Goal: Transaction & Acquisition: Download file/media

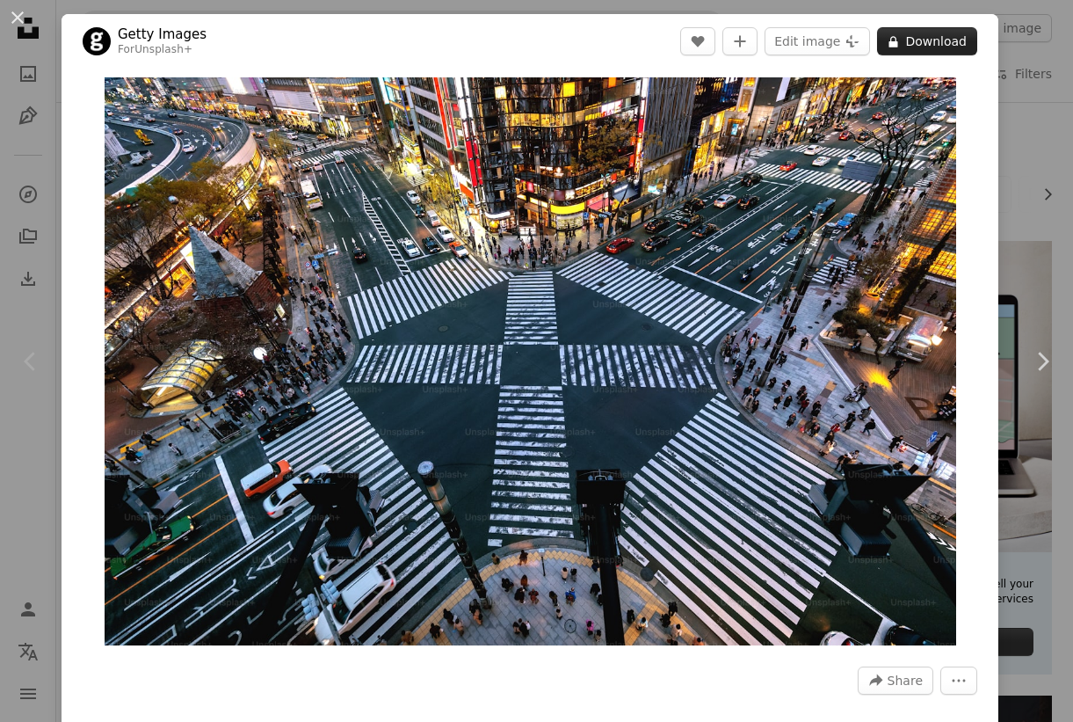
click at [925, 46] on button "A lock Download" at bounding box center [927, 41] width 100 height 28
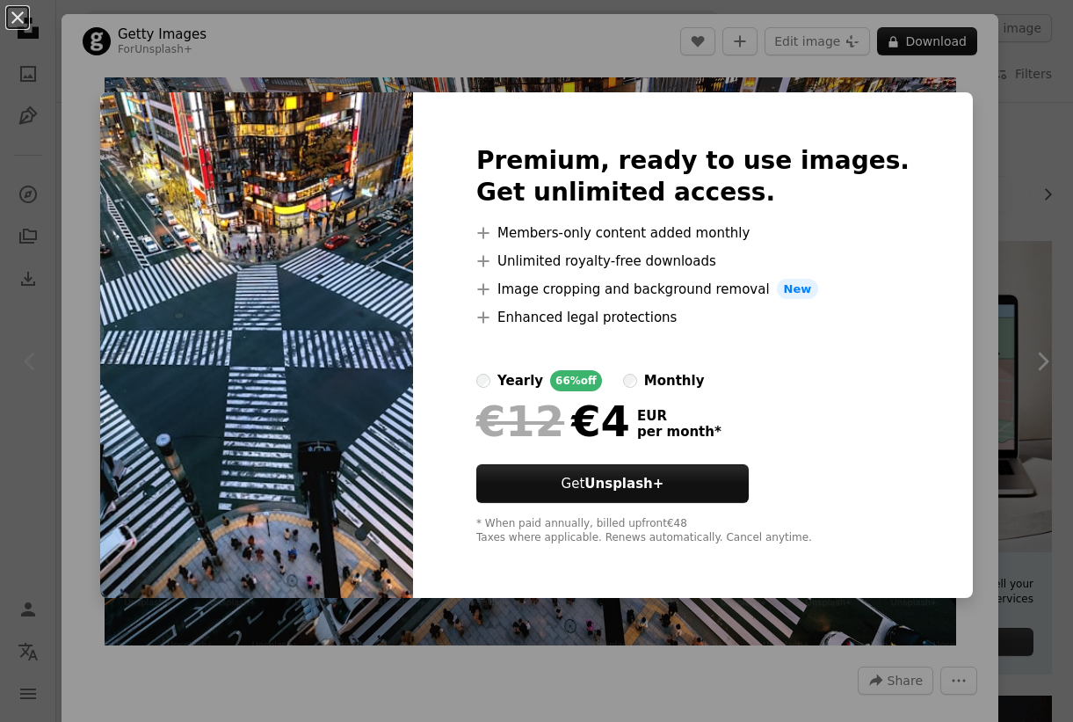
click at [321, 385] on img at bounding box center [256, 345] width 313 height 506
click at [166, 62] on div "An X shape Premium, ready to use images. Get unlimited access. A plus sign Memb…" at bounding box center [536, 361] width 1073 height 722
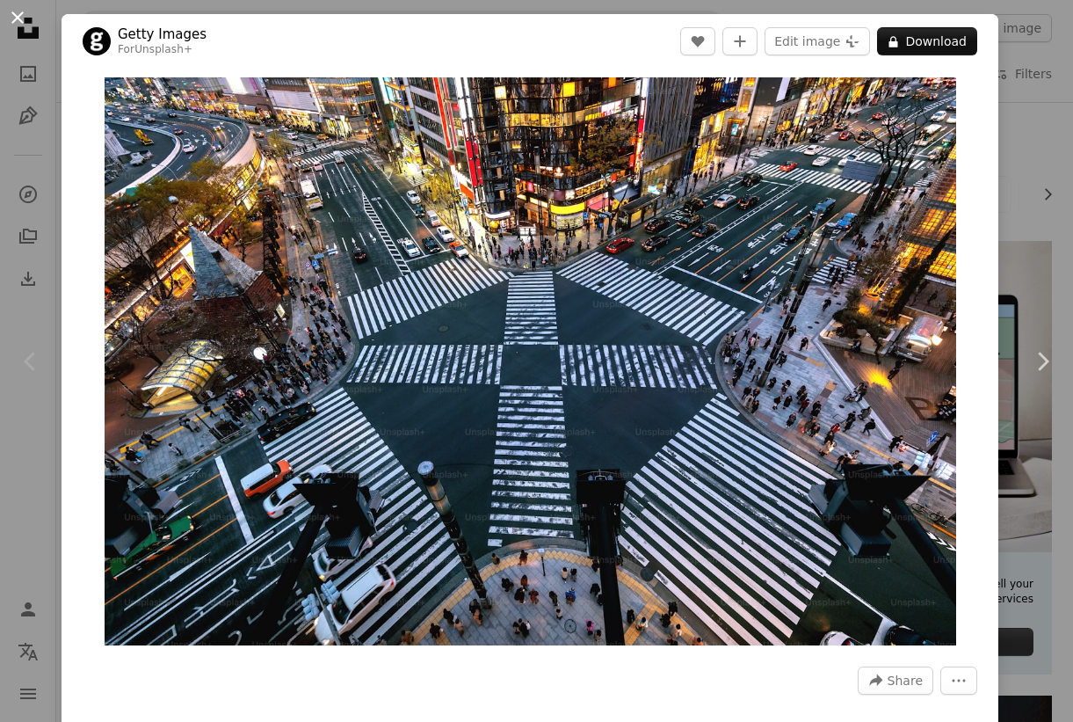
click at [21, 21] on button "An X shape" at bounding box center [17, 17] width 21 height 21
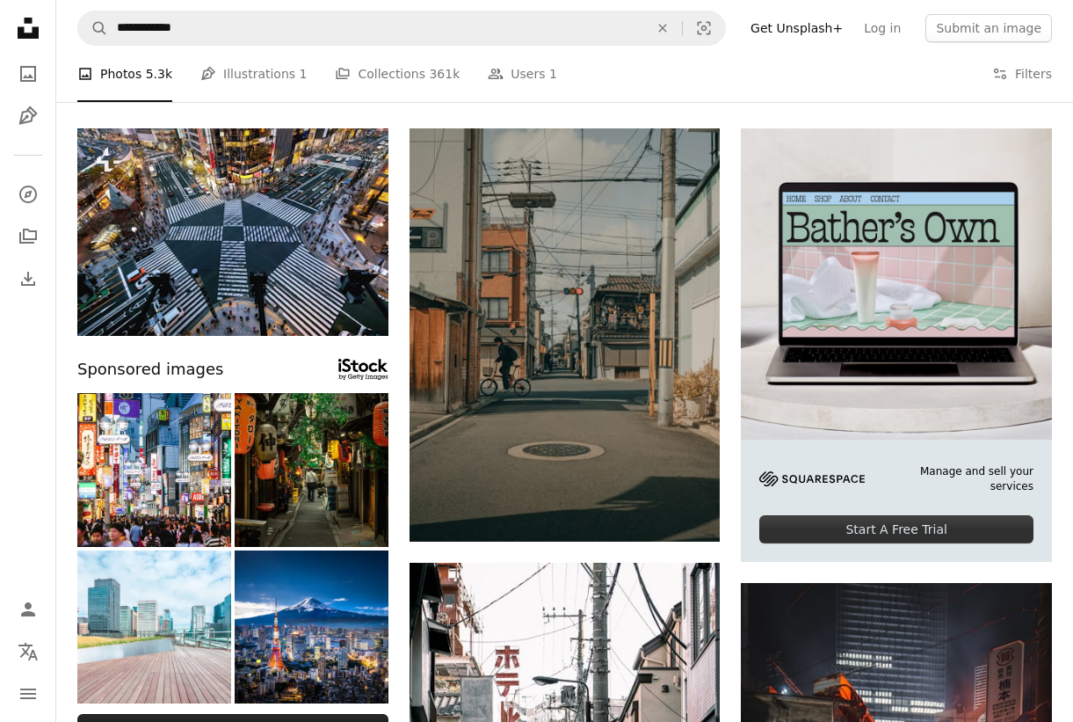
scroll to position [302, 0]
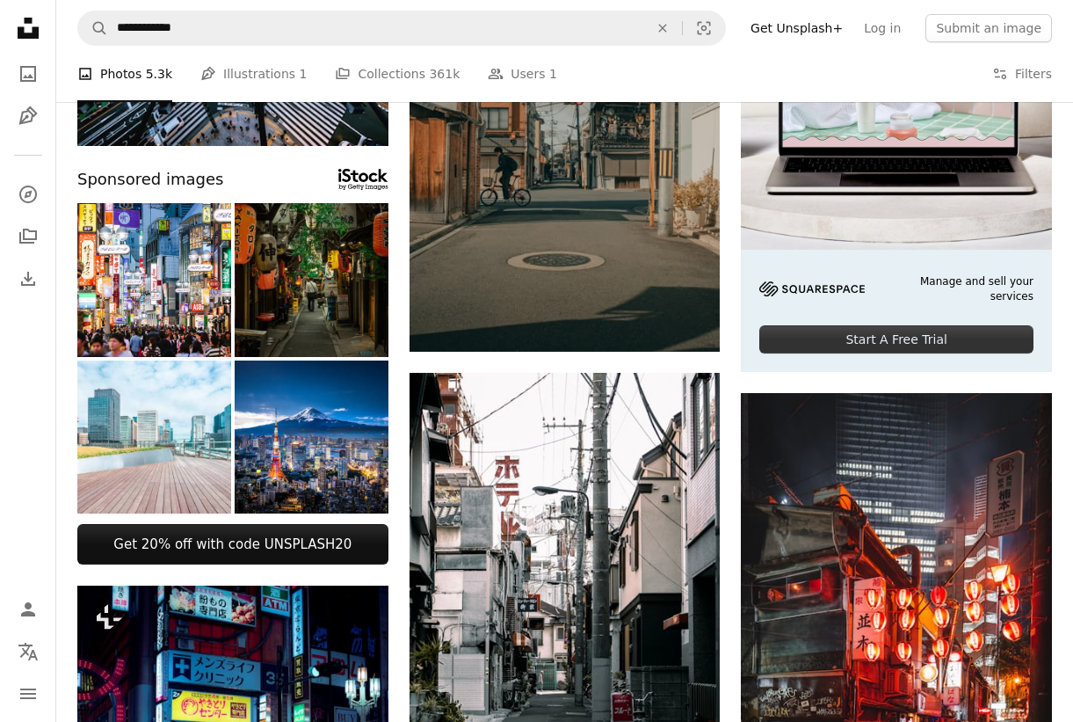
click at [318, 300] on img at bounding box center [312, 280] width 154 height 154
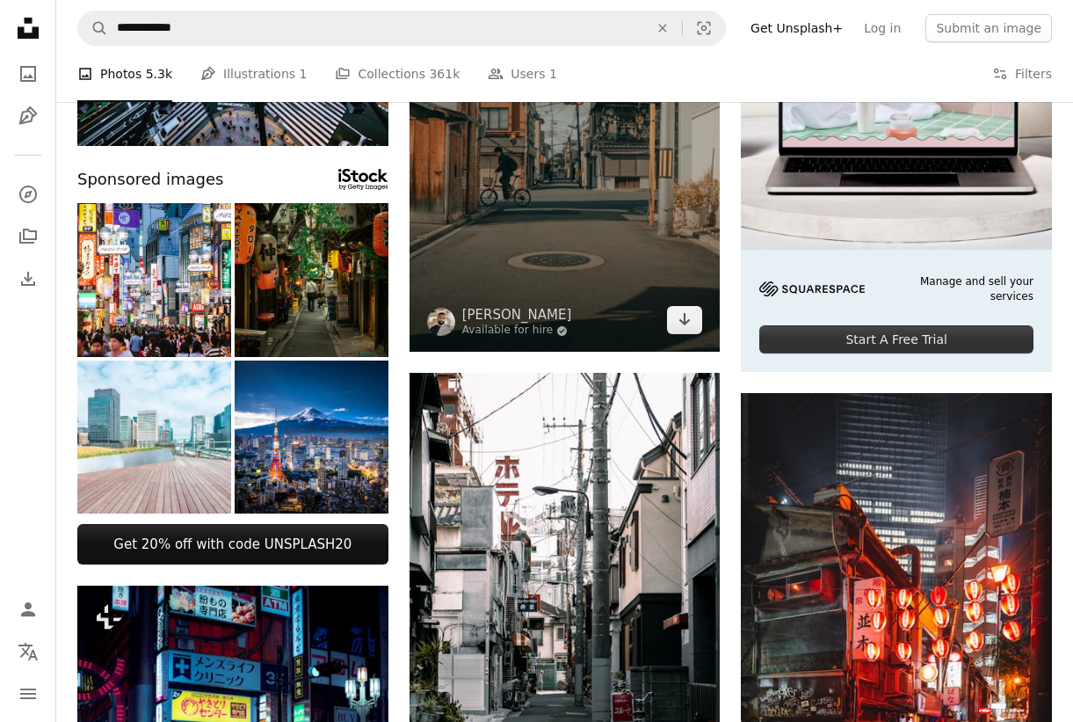
scroll to position [0, 0]
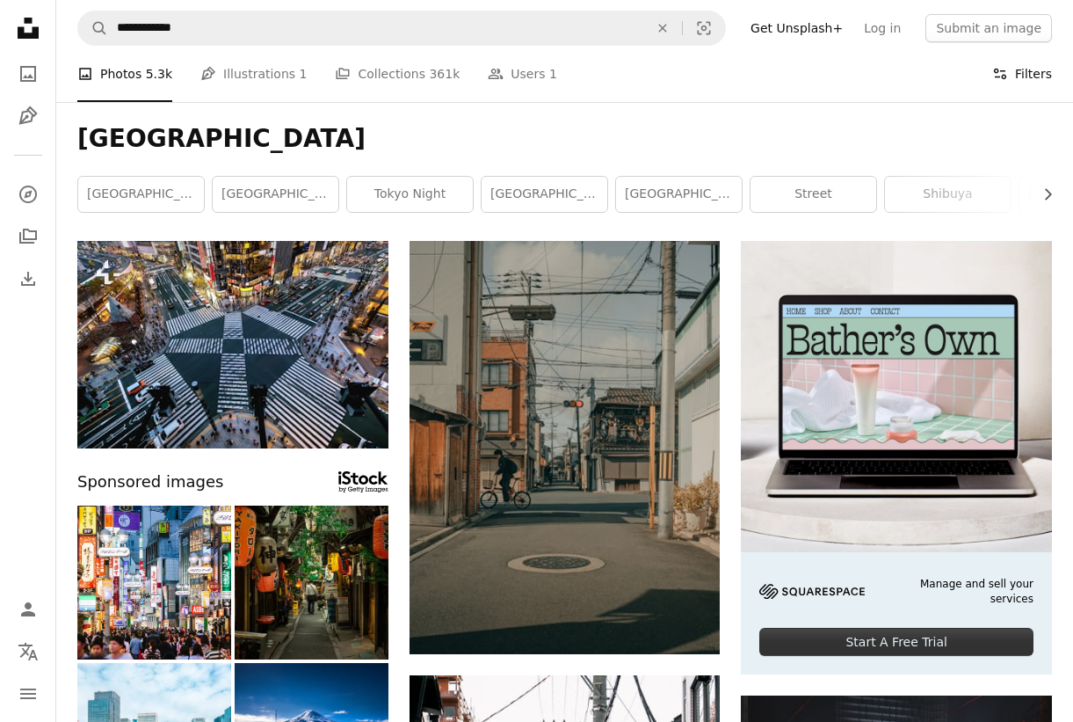
click at [1014, 88] on button "Filters Filters" at bounding box center [1022, 74] width 60 height 56
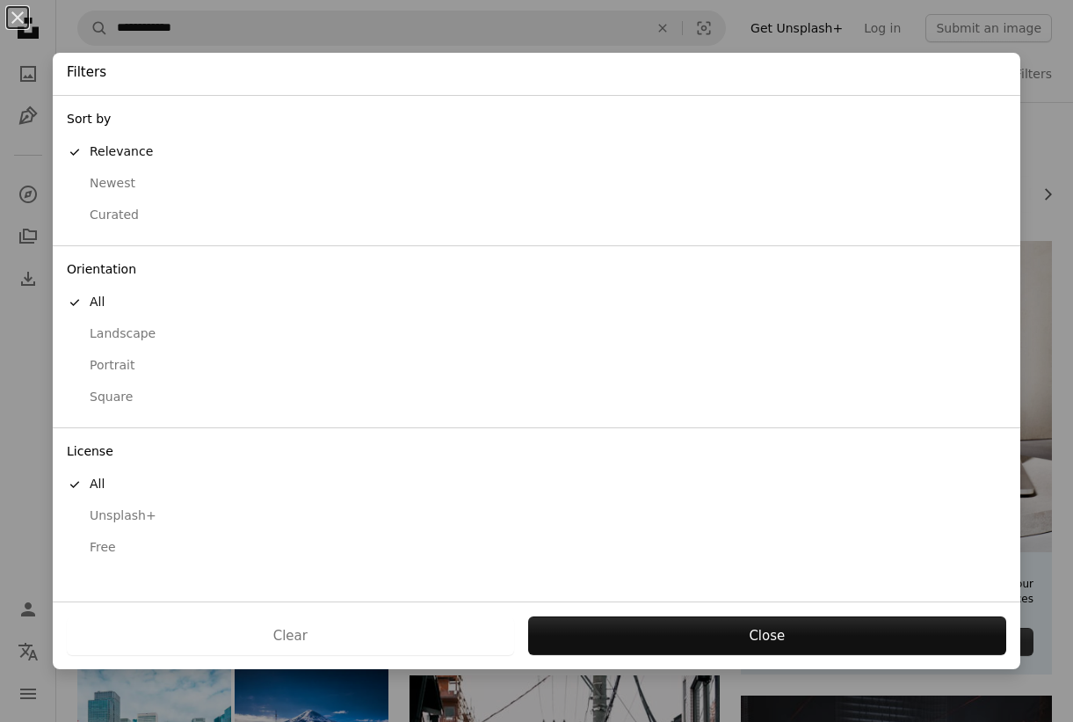
click at [104, 550] on div "Free" at bounding box center [537, 548] width 940 height 18
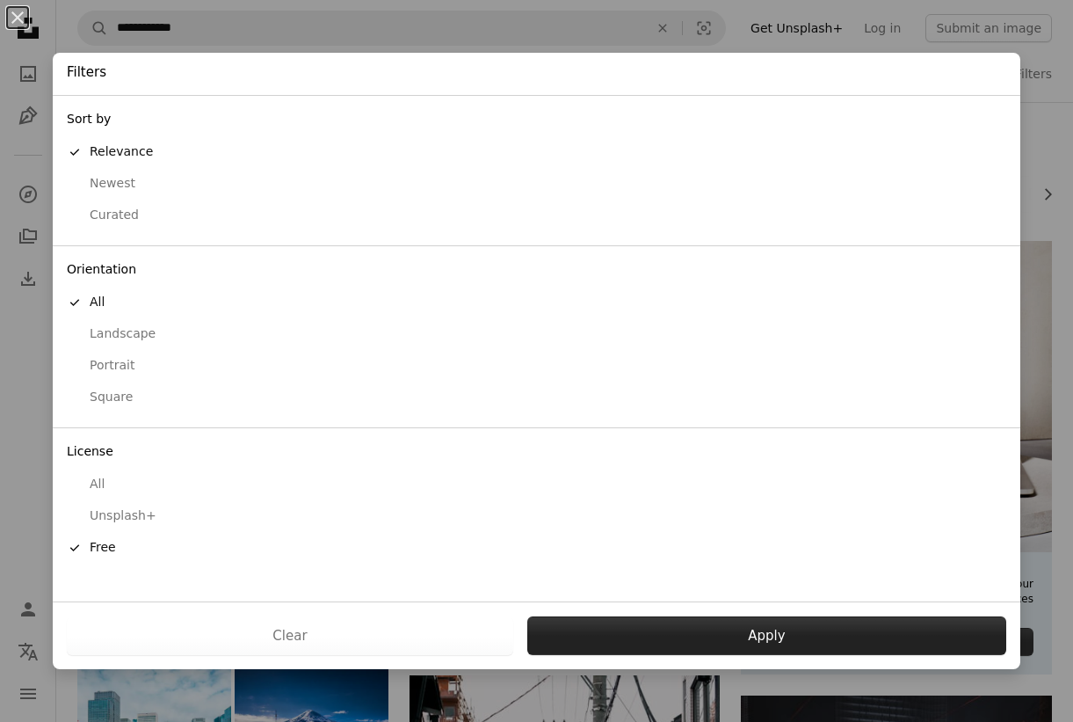
click at [751, 633] on button "Apply" at bounding box center [766, 635] width 479 height 39
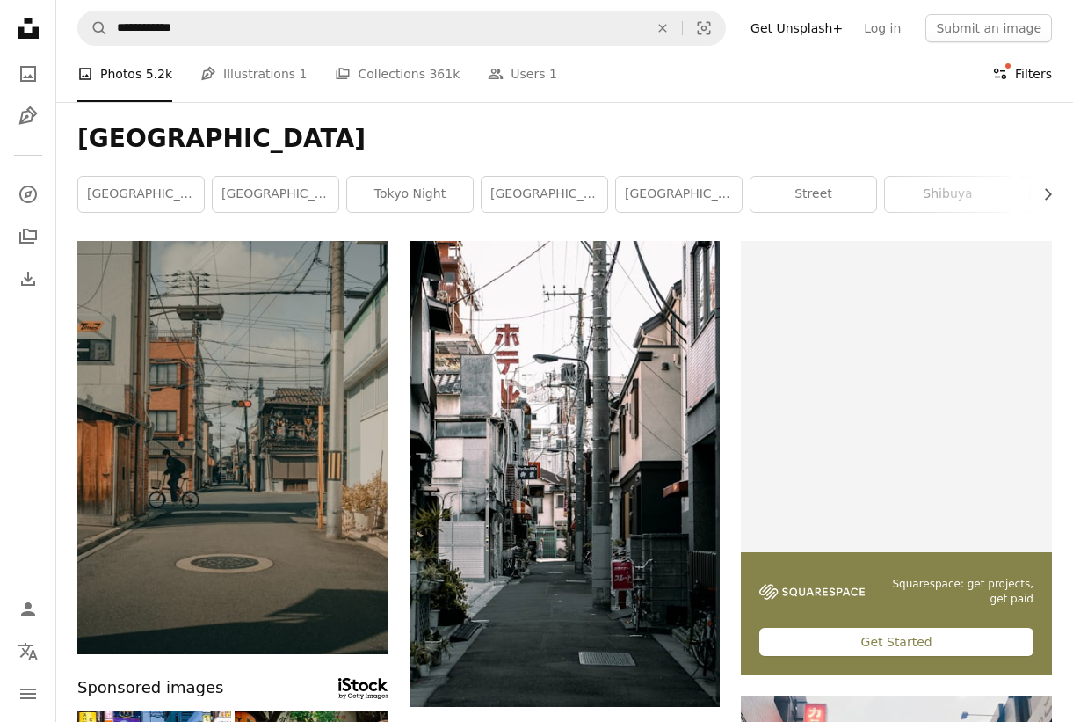
click at [1017, 67] on button "Filters Filters" at bounding box center [1022, 74] width 60 height 56
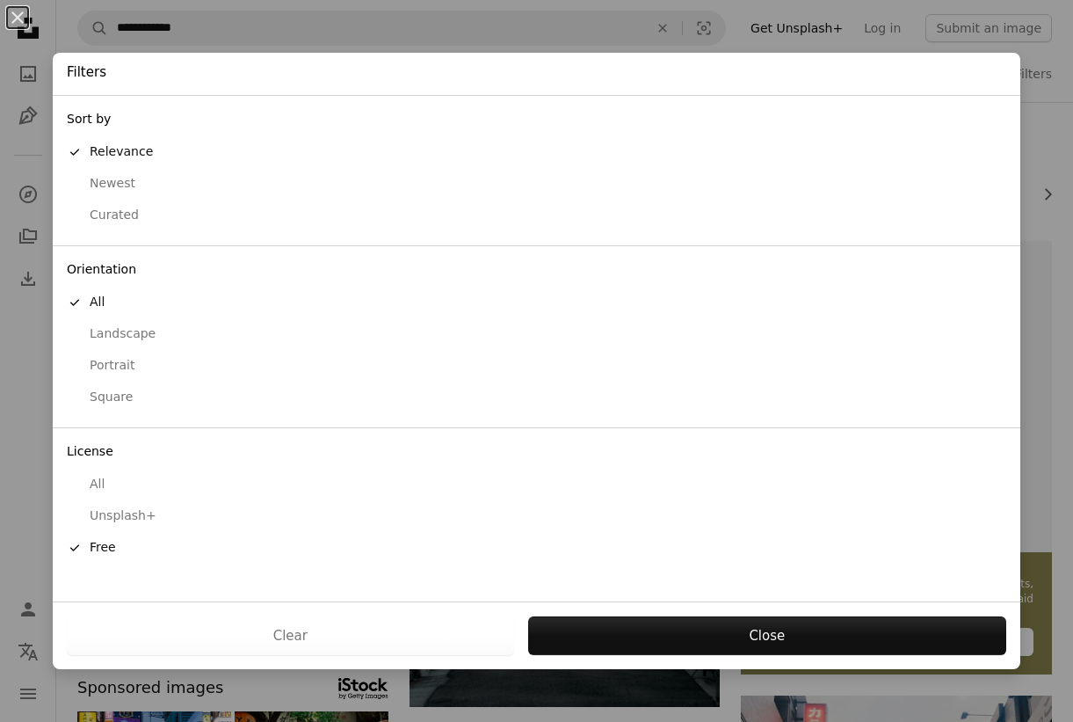
click at [112, 393] on div "Square" at bounding box center [537, 397] width 940 height 18
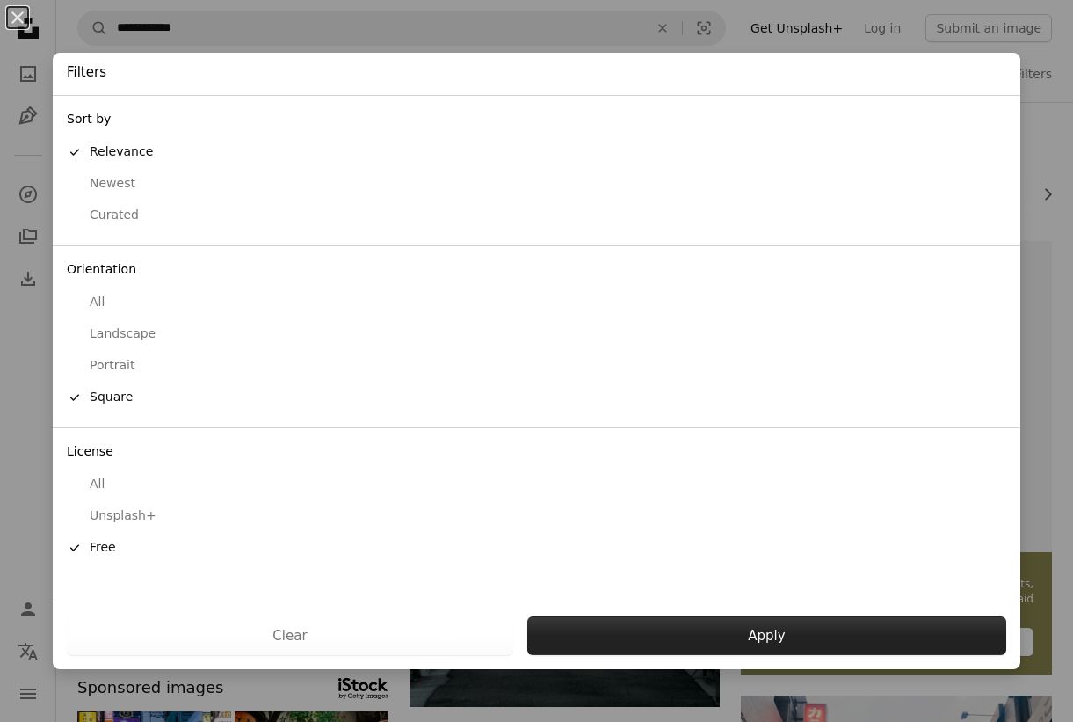
click at [803, 627] on button "Apply" at bounding box center [766, 635] width 479 height 39
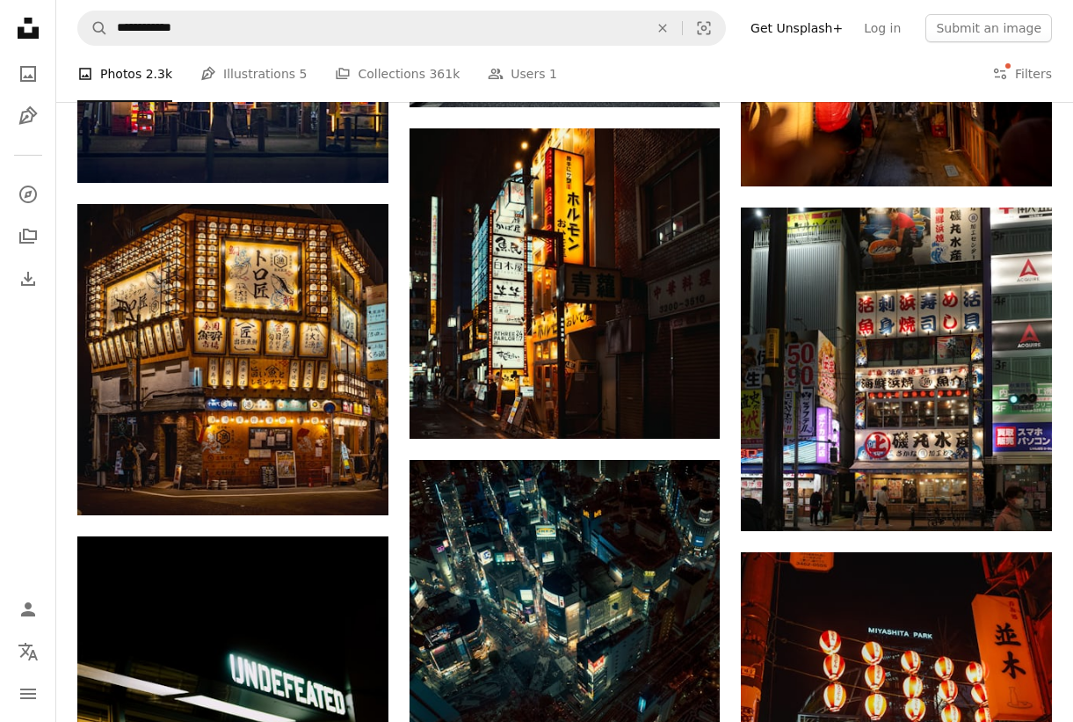
scroll to position [1694, 0]
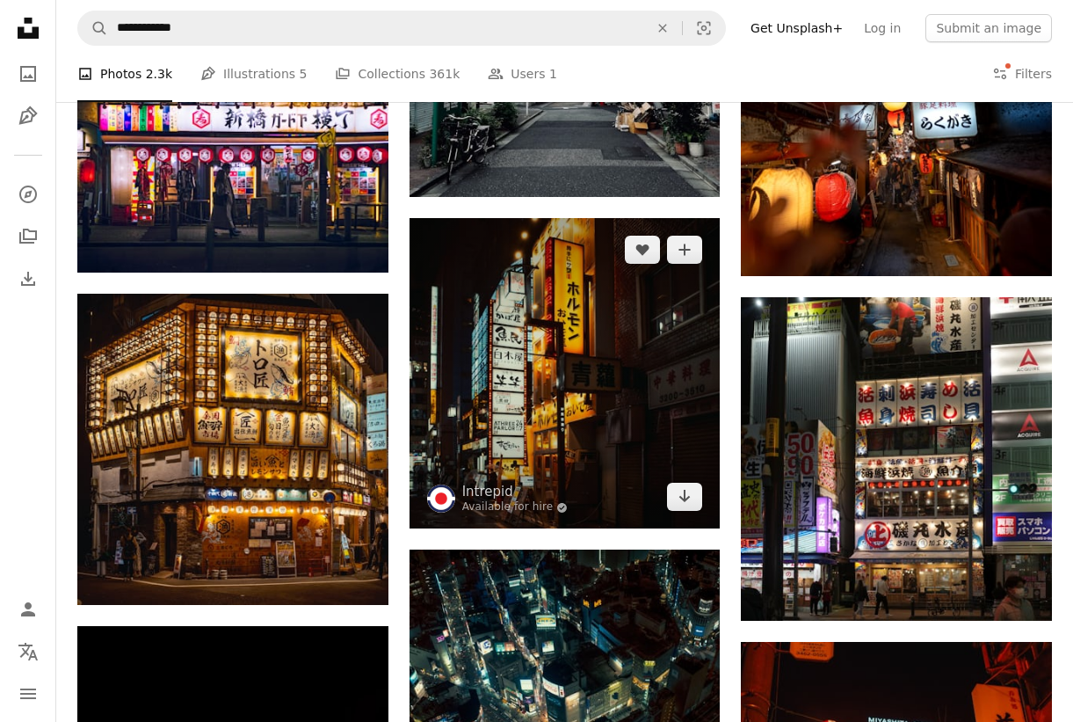
click at [583, 342] on img at bounding box center [565, 373] width 311 height 311
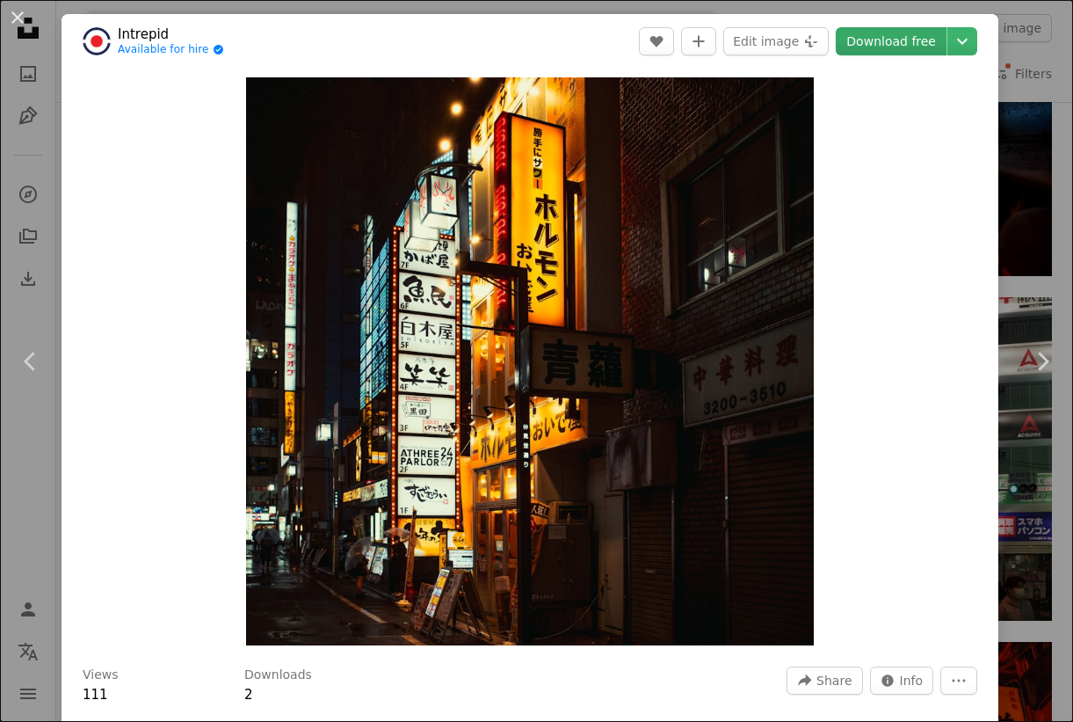
click at [909, 33] on link "Download free" at bounding box center [891, 41] width 111 height 28
